Goal: Information Seeking & Learning: Learn about a topic

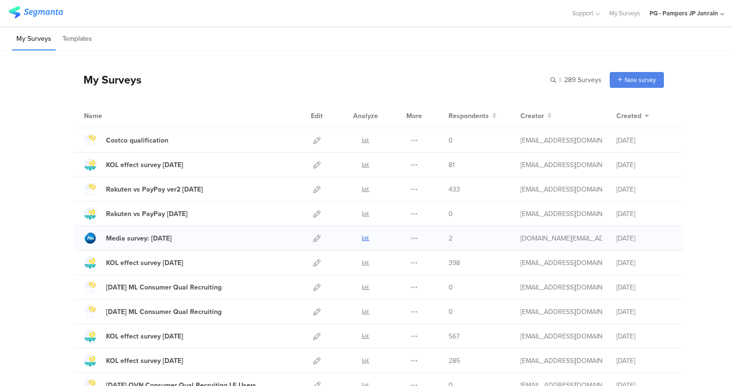
click at [363, 238] on icon at bounding box center [365, 238] width 7 height 7
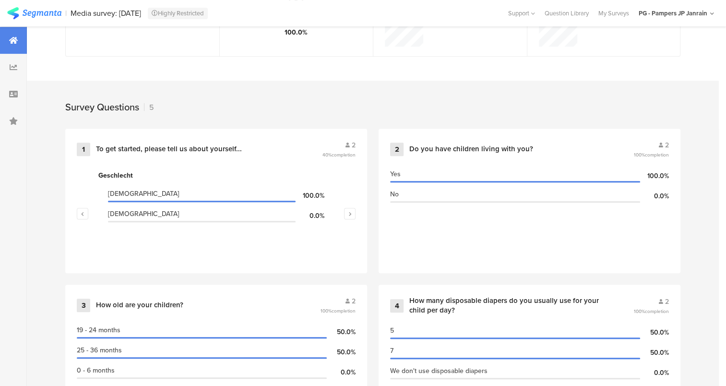
scroll to position [336, 0]
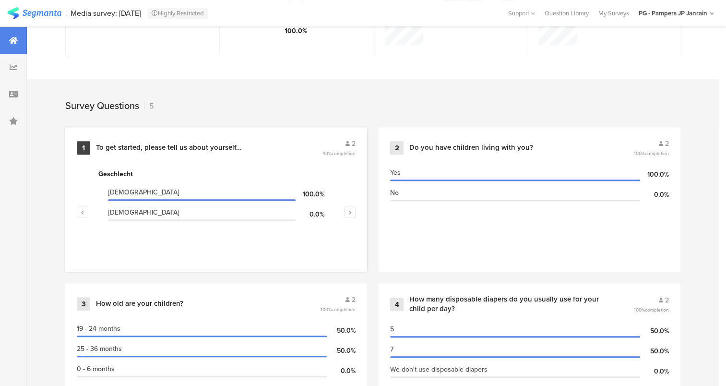
click at [132, 164] on div "Geschlecht [DEMOGRAPHIC_DATA] 100.0% [DEMOGRAPHIC_DATA] 0.0% Alter 35-44 100.0%…" at bounding box center [216, 212] width 279 height 96
click at [87, 146] on div "1" at bounding box center [83, 147] width 13 height 13
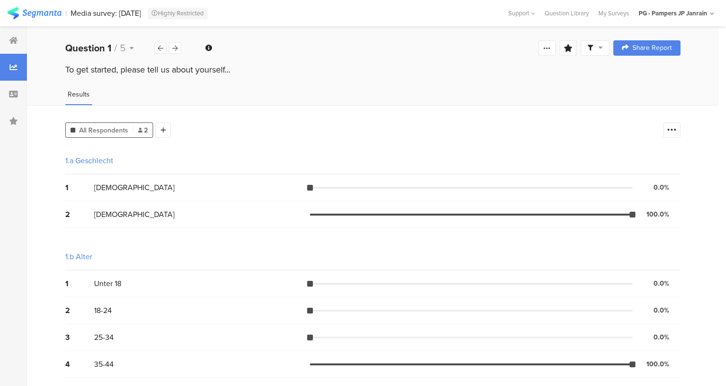
click at [175, 124] on div "All Respondents 2 Add Segment" at bounding box center [361, 127] width 593 height 19
click at [165, 127] on icon at bounding box center [163, 130] width 5 height 7
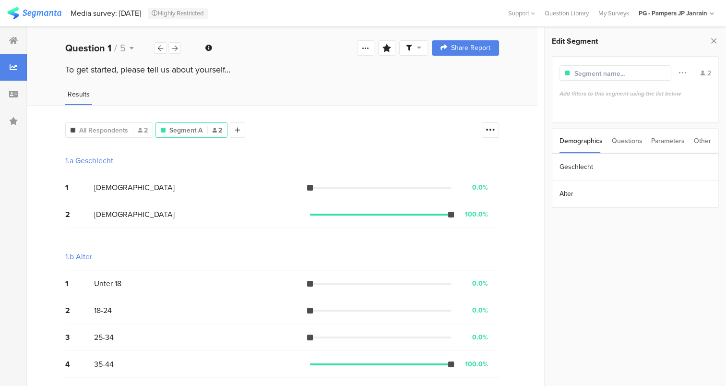
click at [657, 137] on div "Parameters" at bounding box center [668, 141] width 34 height 24
click at [615, 166] on section "FUA1" at bounding box center [635, 167] width 166 height 27
click at [178, 42] on div at bounding box center [174, 48] width 12 height 12
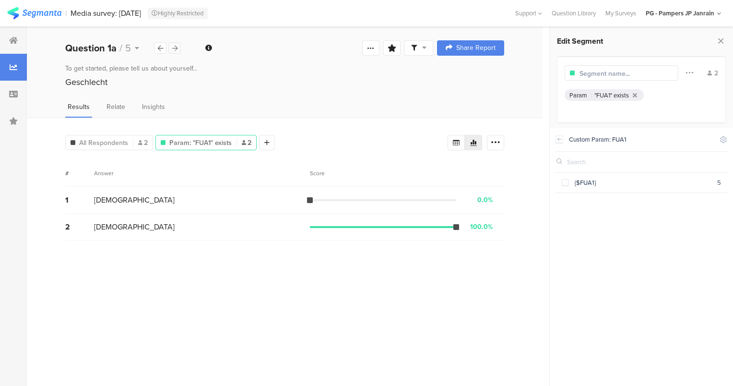
click at [178, 42] on div at bounding box center [174, 48] width 12 height 12
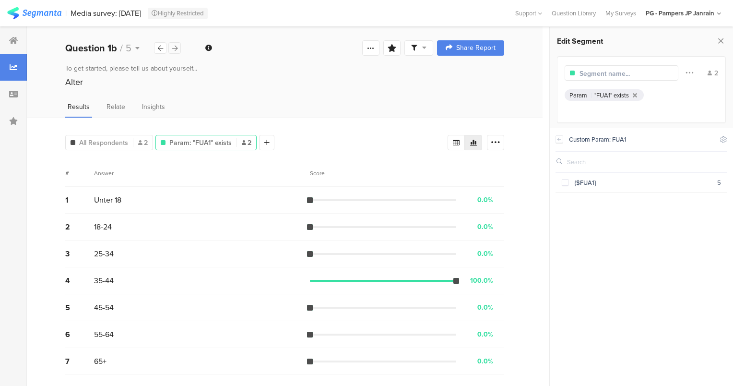
click at [178, 42] on div at bounding box center [174, 48] width 12 height 12
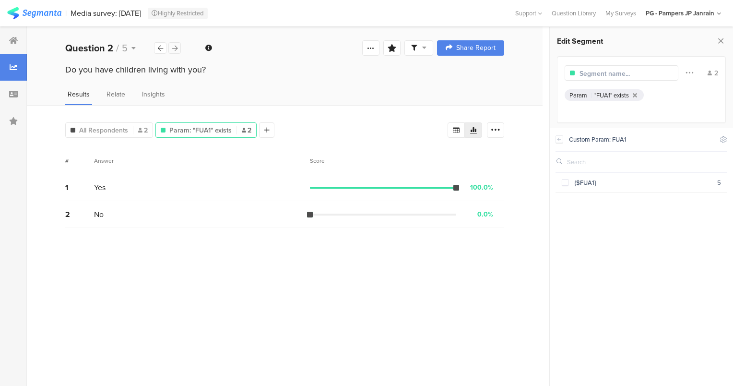
click at [178, 42] on div at bounding box center [174, 48] width 12 height 12
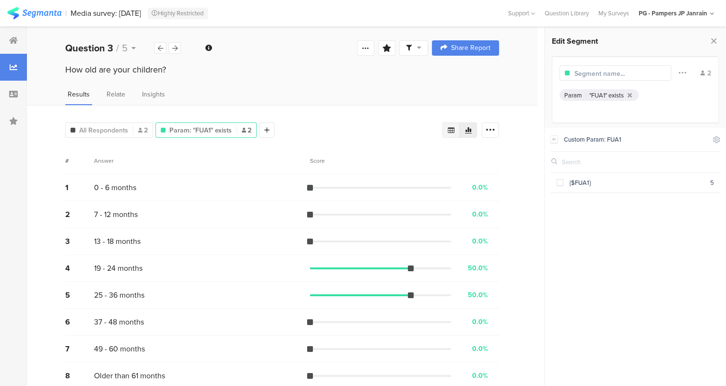
click at [449, 132] on div at bounding box center [450, 129] width 17 height 15
